Goal: Task Accomplishment & Management: Complete application form

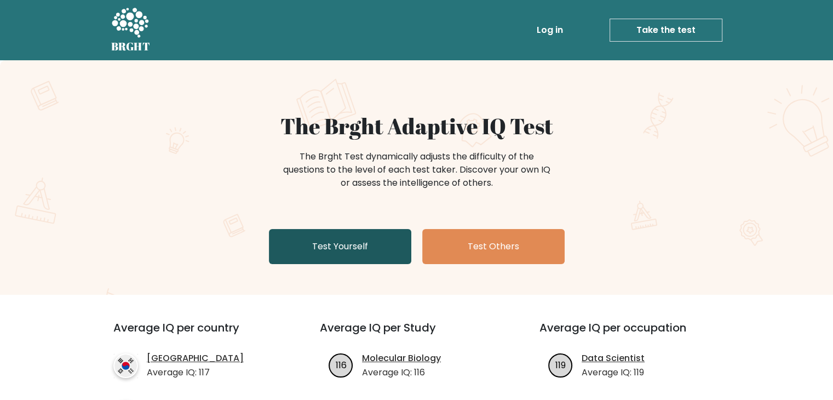
click at [327, 250] on link "Test Yourself" at bounding box center [340, 246] width 142 height 35
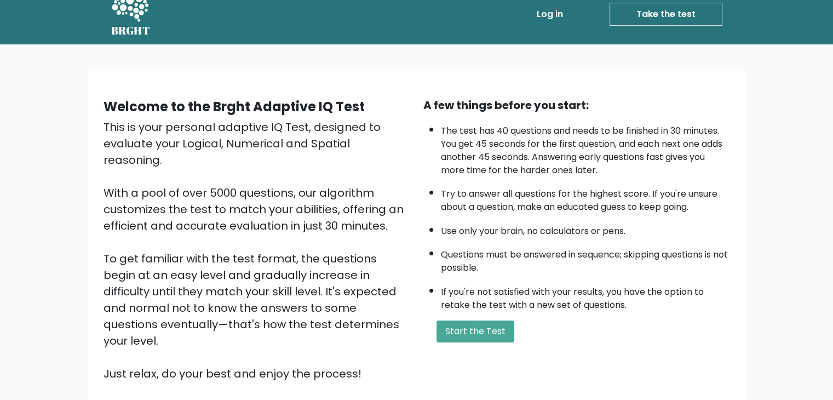
scroll to position [55, 0]
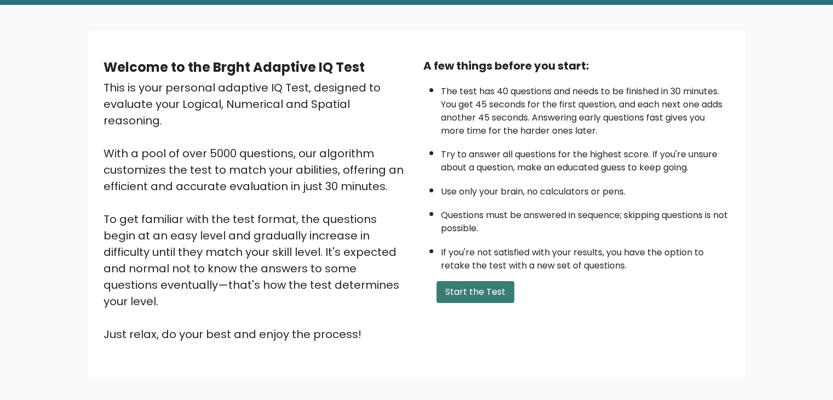
click at [484, 291] on button "Start the Test" at bounding box center [475, 292] width 78 height 22
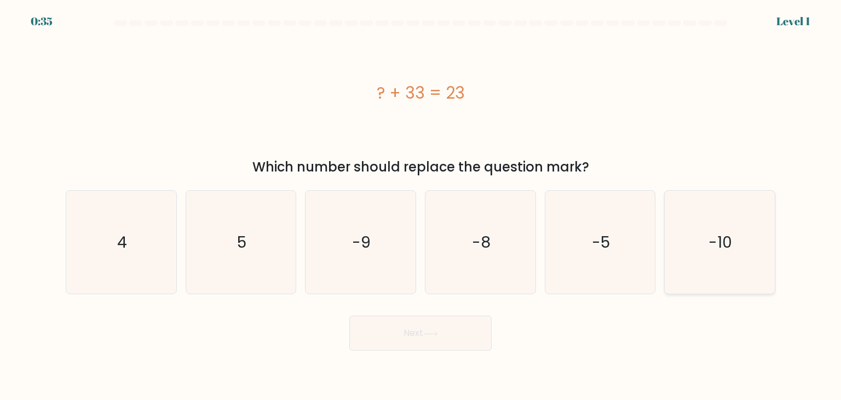
click at [714, 244] on text "-10" at bounding box center [721, 242] width 24 height 22
click at [421, 205] on input "f. -10" at bounding box center [421, 202] width 1 height 5
radio input "true"
click at [458, 334] on button "Next" at bounding box center [420, 332] width 142 height 35
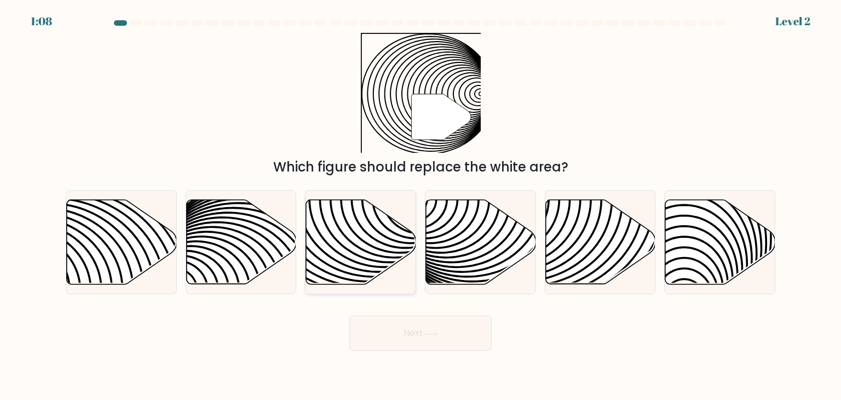
click at [346, 231] on icon at bounding box center [361, 242] width 110 height 84
click at [421, 205] on input "c." at bounding box center [421, 202] width 1 height 5
radio input "true"
click at [403, 335] on button "Next" at bounding box center [420, 332] width 142 height 35
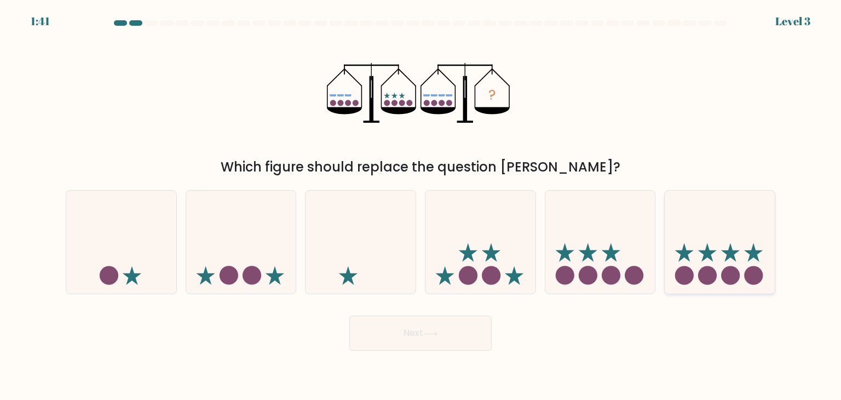
click at [767, 212] on icon at bounding box center [720, 242] width 110 height 91
click at [421, 205] on input "f." at bounding box center [421, 202] width 1 height 5
radio input "true"
click at [459, 342] on button "Next" at bounding box center [420, 332] width 142 height 35
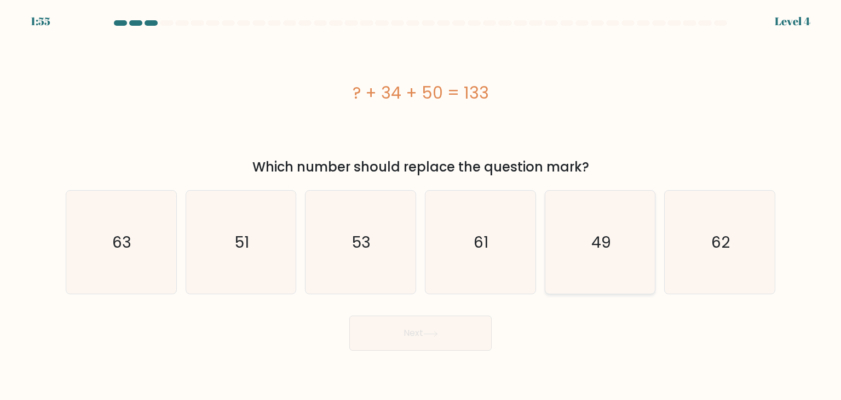
click at [559, 269] on icon "49" at bounding box center [600, 242] width 103 height 103
click at [421, 205] on input "e. 49" at bounding box center [421, 202] width 1 height 5
radio input "true"
click at [505, 323] on div "Next" at bounding box center [420, 328] width 723 height 43
click at [461, 336] on button "Next" at bounding box center [420, 332] width 142 height 35
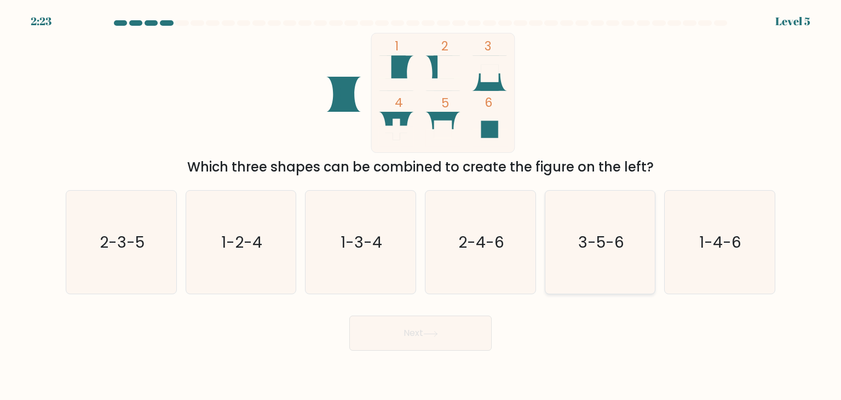
click at [559, 215] on icon "3-5-6" at bounding box center [600, 242] width 103 height 103
click at [421, 205] on input "e. 3-5-6" at bounding box center [421, 202] width 1 height 5
radio input "true"
click at [440, 324] on button "Next" at bounding box center [420, 332] width 142 height 35
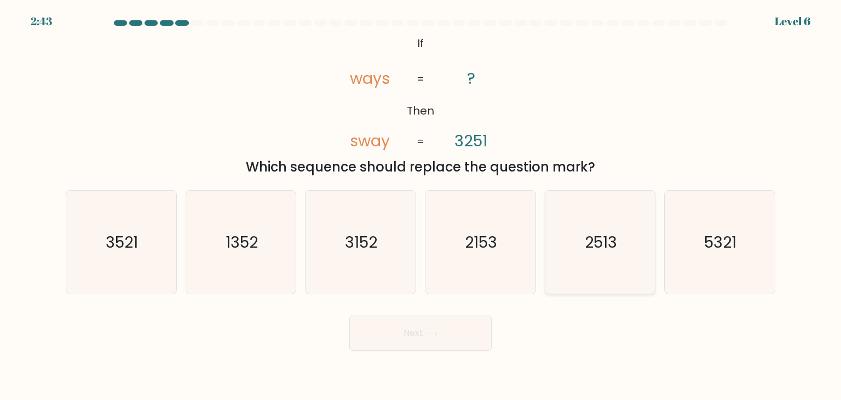
click at [597, 248] on text "2513" at bounding box center [601, 242] width 32 height 22
click at [421, 205] on input "e. 2513" at bounding box center [421, 202] width 1 height 5
radio input "true"
click at [444, 338] on button "Next" at bounding box center [420, 332] width 142 height 35
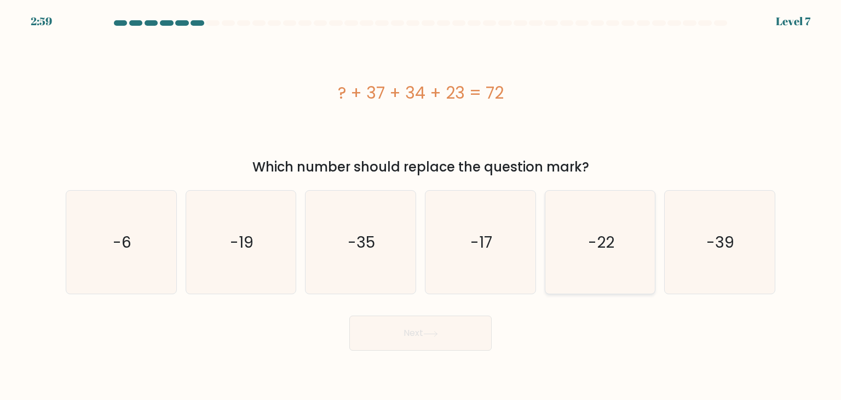
click at [594, 285] on icon "-22" at bounding box center [600, 242] width 103 height 103
click at [421, 205] on input "e. -22" at bounding box center [421, 202] width 1 height 5
radio input "true"
click at [471, 337] on button "Next" at bounding box center [420, 332] width 142 height 35
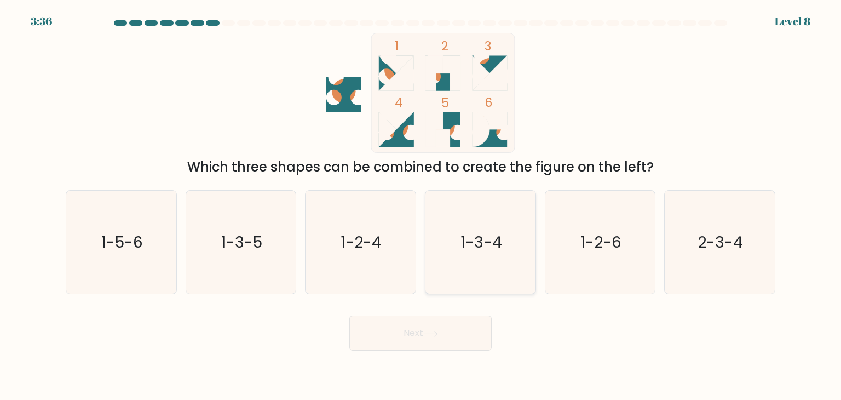
click at [458, 231] on icon "1-3-4" at bounding box center [480, 242] width 103 height 103
click at [421, 205] on input "d. 1-3-4" at bounding box center [421, 202] width 1 height 5
radio input "true"
click at [412, 341] on button "Next" at bounding box center [420, 332] width 142 height 35
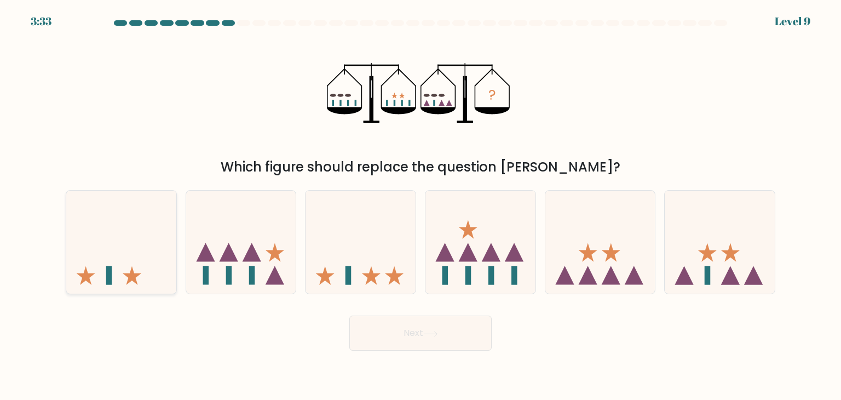
click at [122, 234] on icon at bounding box center [121, 242] width 110 height 91
click at [421, 205] on input "a." at bounding box center [421, 202] width 1 height 5
radio input "true"
click at [417, 334] on button "Next" at bounding box center [420, 332] width 142 height 35
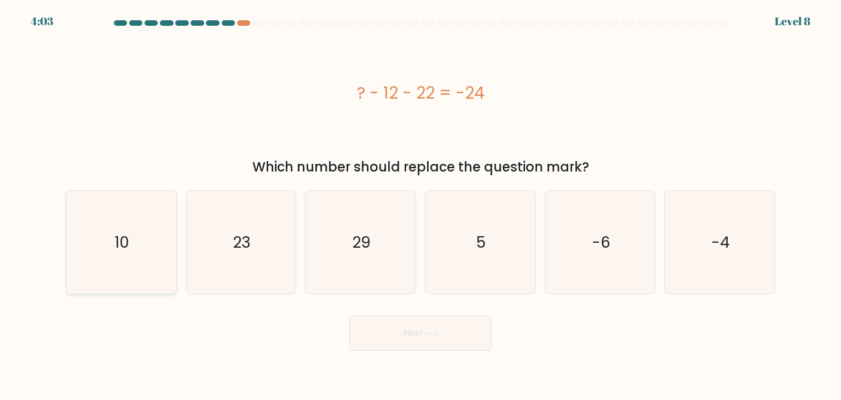
click at [129, 229] on icon "10" at bounding box center [121, 242] width 103 height 103
click at [421, 205] on input "a. 10" at bounding box center [421, 202] width 1 height 5
radio input "true"
click at [416, 329] on button "Next" at bounding box center [420, 332] width 142 height 35
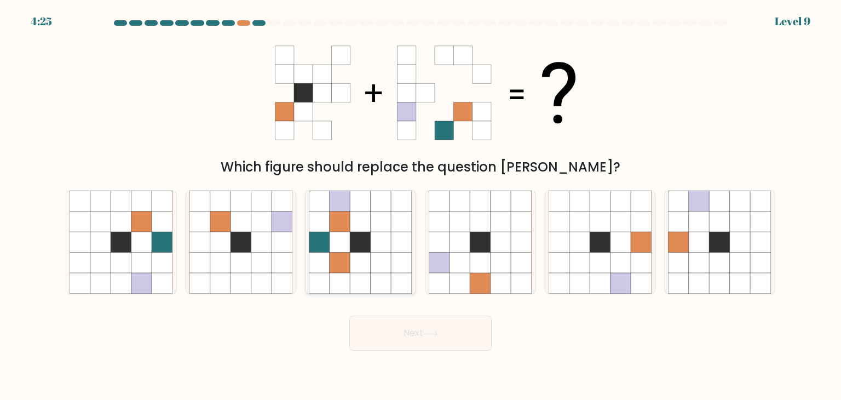
click at [392, 252] on icon at bounding box center [402, 262] width 21 height 21
click at [421, 205] on input "c." at bounding box center [421, 202] width 1 height 5
radio input "true"
click at [418, 321] on button "Next" at bounding box center [420, 332] width 142 height 35
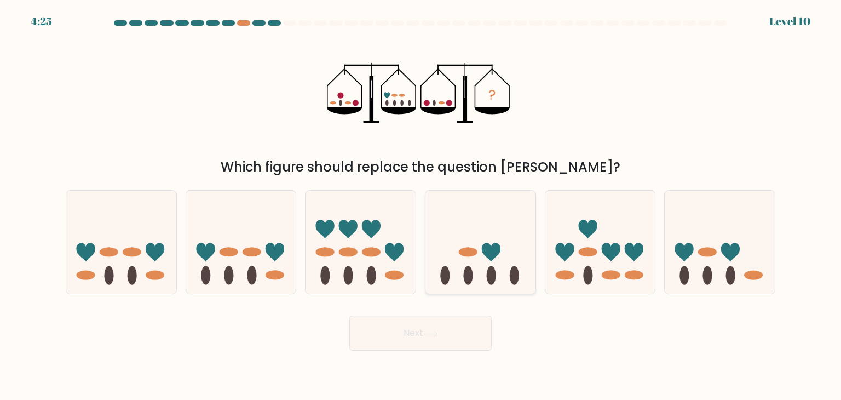
click at [484, 250] on icon at bounding box center [491, 252] width 19 height 19
click at [421, 205] on input "d." at bounding box center [421, 202] width 1 height 5
radio input "true"
click at [447, 338] on button "Next" at bounding box center [420, 332] width 142 height 35
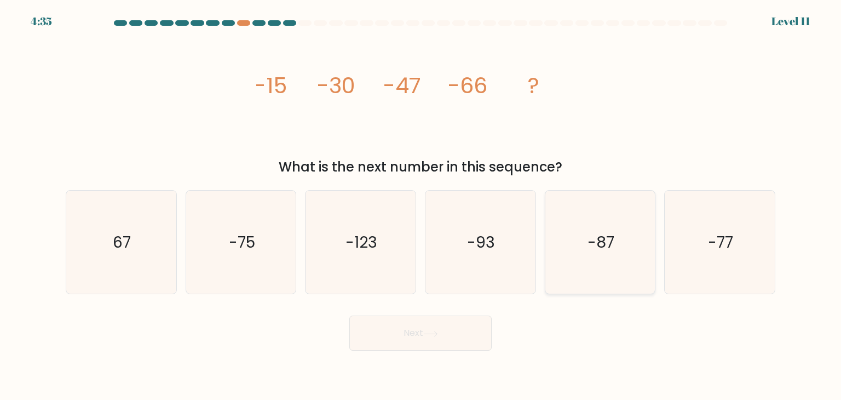
click at [602, 239] on text "-87" at bounding box center [601, 242] width 27 height 22
click at [421, 205] on input "e. -87" at bounding box center [421, 202] width 1 height 5
radio input "true"
click at [439, 347] on button "Next" at bounding box center [420, 332] width 142 height 35
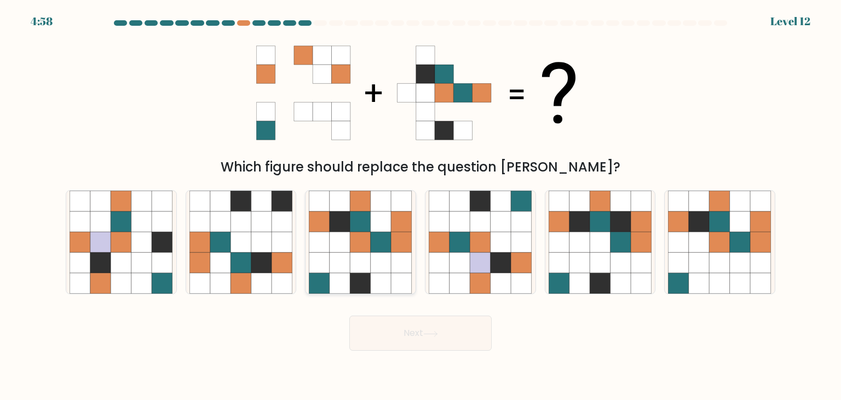
click at [389, 242] on icon at bounding box center [381, 242] width 21 height 21
click at [421, 205] on input "c." at bounding box center [421, 202] width 1 height 5
radio input "true"
click at [401, 329] on button "Next" at bounding box center [420, 332] width 142 height 35
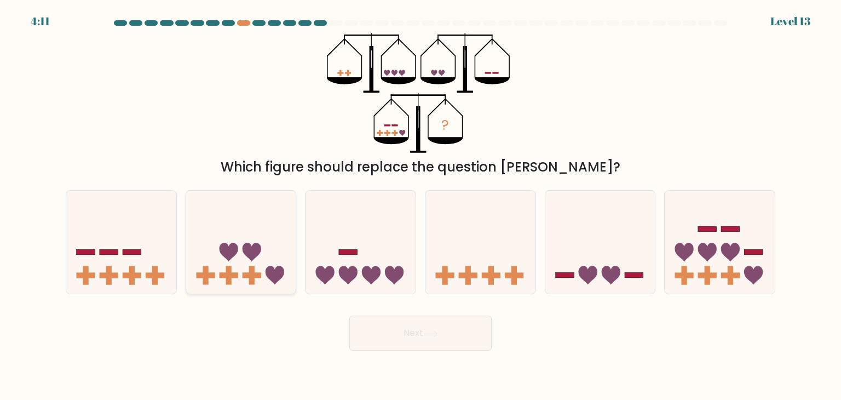
click at [237, 244] on icon at bounding box center [241, 242] width 110 height 91
click at [421, 205] on input "b." at bounding box center [421, 202] width 1 height 5
radio input "true"
click at [406, 323] on button "Next" at bounding box center [420, 332] width 142 height 35
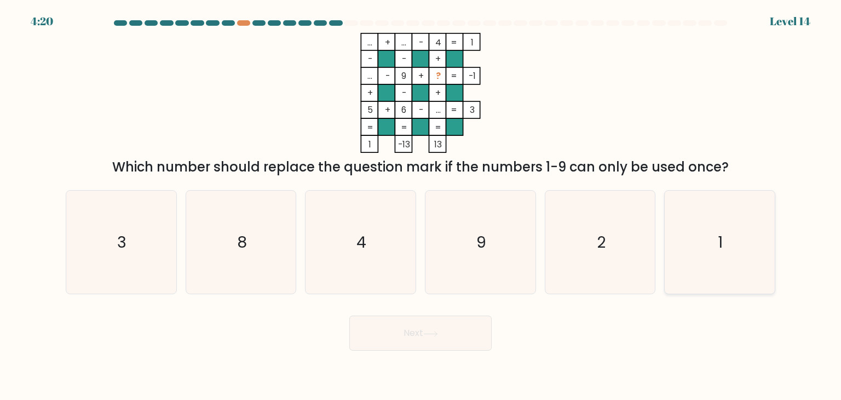
click at [735, 218] on icon "1" at bounding box center [719, 242] width 103 height 103
click at [421, 205] on input "f. 1" at bounding box center [421, 202] width 1 height 5
radio input "true"
click at [464, 336] on button "Next" at bounding box center [420, 332] width 142 height 35
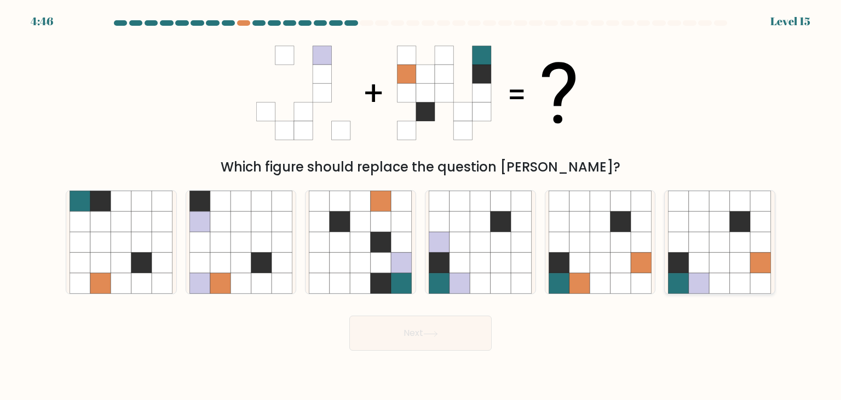
click at [701, 286] on icon at bounding box center [699, 283] width 21 height 21
click at [421, 205] on input "f." at bounding box center [421, 202] width 1 height 5
radio input "true"
click at [451, 342] on button "Next" at bounding box center [420, 332] width 142 height 35
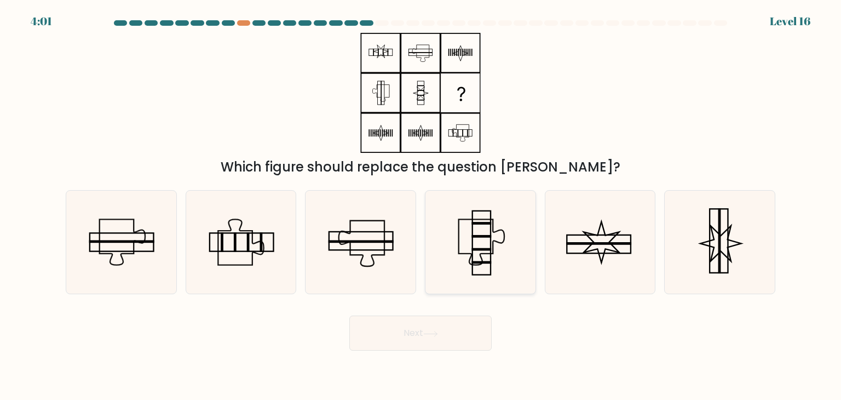
click at [504, 241] on icon at bounding box center [481, 241] width 45 height 45
click at [421, 205] on input "d." at bounding box center [421, 202] width 1 height 5
radio input "true"
click at [407, 332] on button "Next" at bounding box center [420, 332] width 142 height 35
